Goal: Find specific fact: Find specific fact

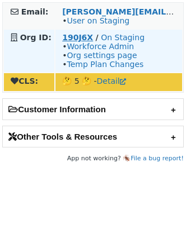
click at [86, 40] on strong "190J6X" at bounding box center [77, 37] width 31 height 9
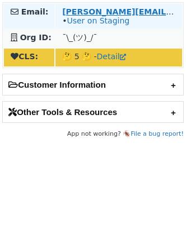
click at [78, 11] on strong "[PERSON_NAME][EMAIL_ADDRESS][DOMAIN_NAME]" at bounding box center [174, 11] width 225 height 9
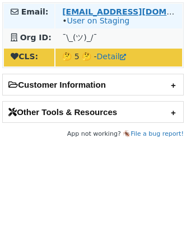
click at [68, 10] on strong "[EMAIL_ADDRESS][DOMAIN_NAME]" at bounding box center [138, 11] width 153 height 9
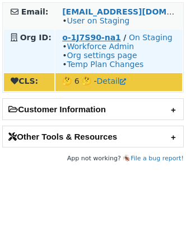
click at [76, 39] on strong "o-1J7S90-na1" at bounding box center [91, 37] width 59 height 9
